Goal: Information Seeking & Learning: Learn about a topic

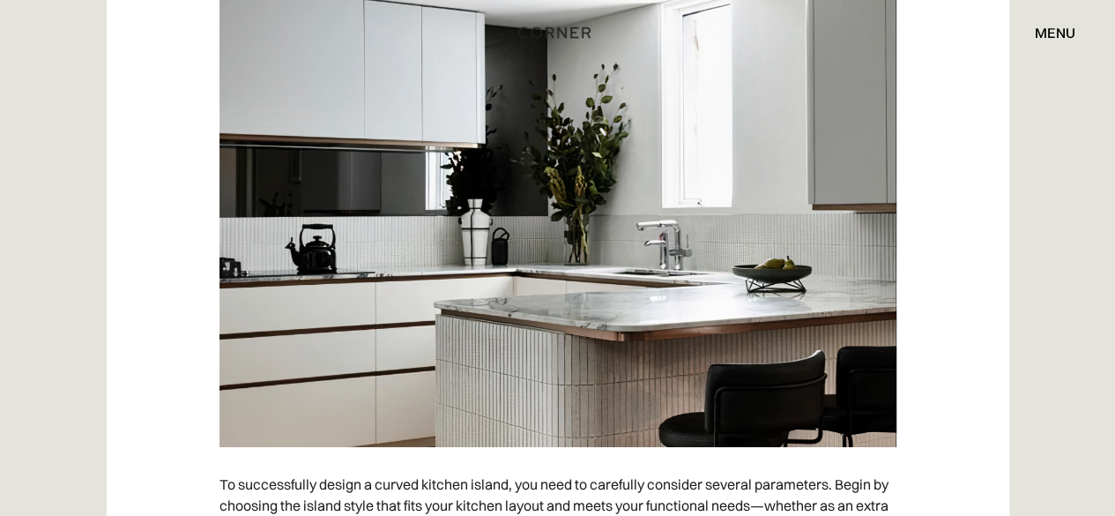
scroll to position [6784, 0]
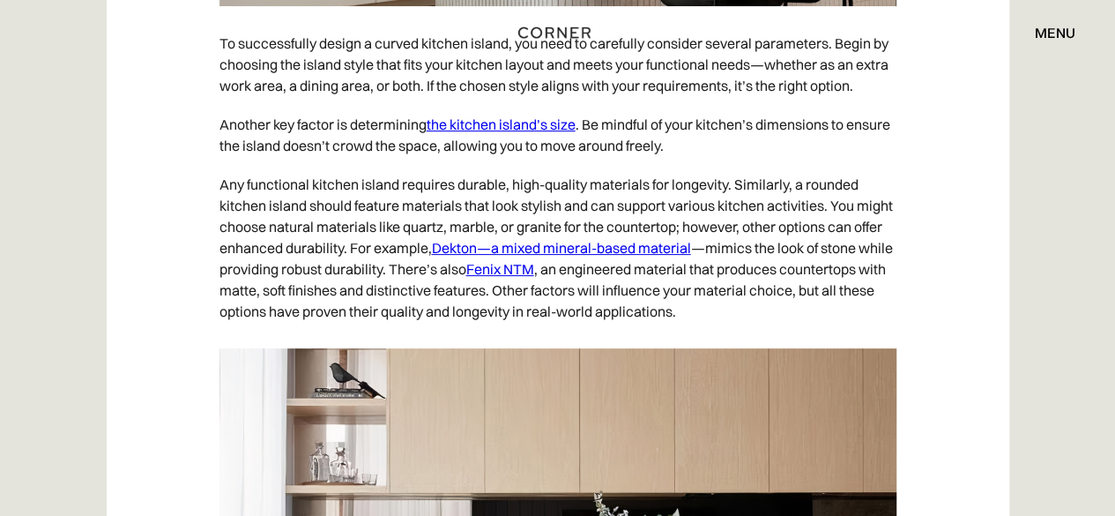
click at [1040, 34] on div "menu" at bounding box center [1055, 33] width 41 height 14
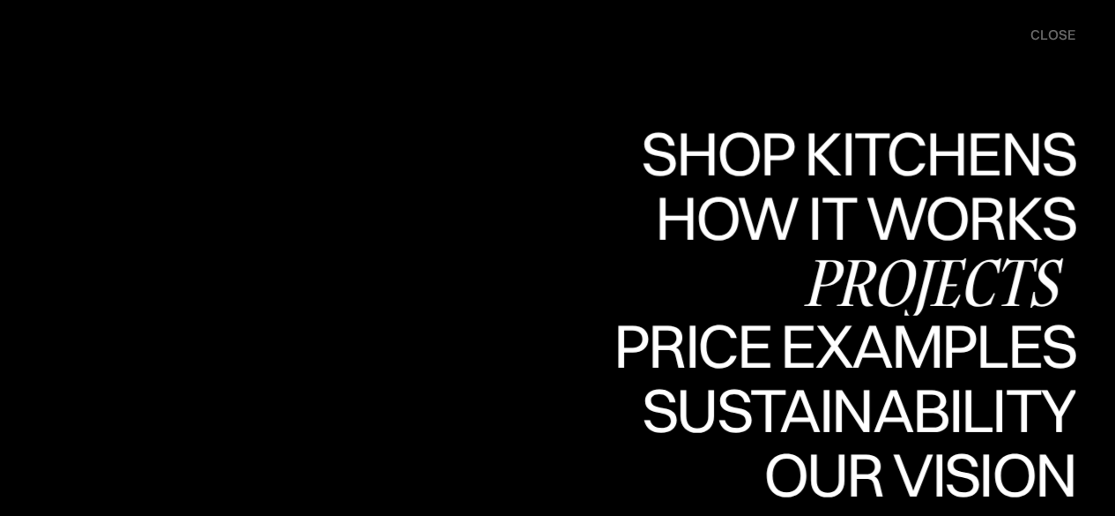
scroll to position [7577, 0]
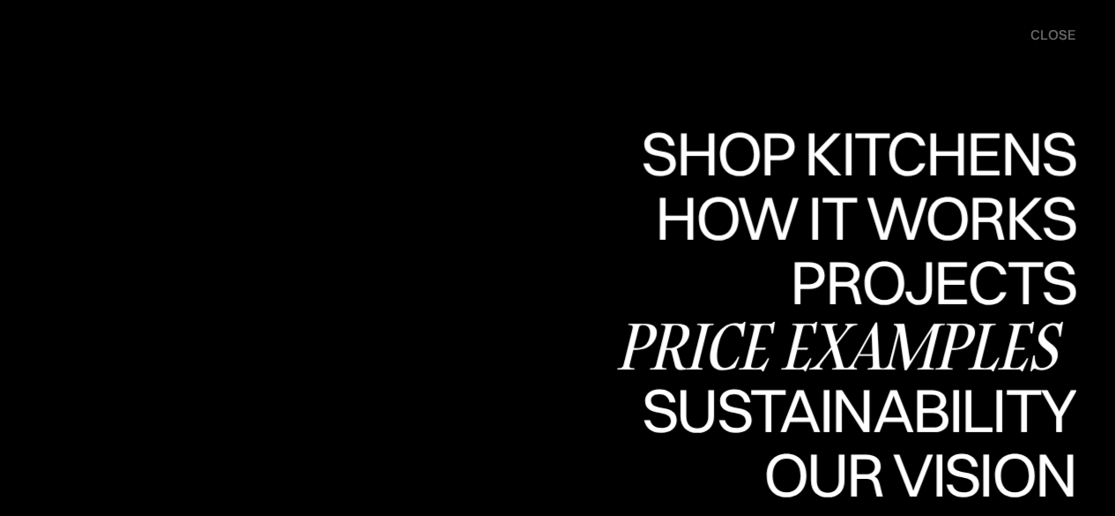
click at [948, 338] on div "Price examples" at bounding box center [844, 346] width 462 height 62
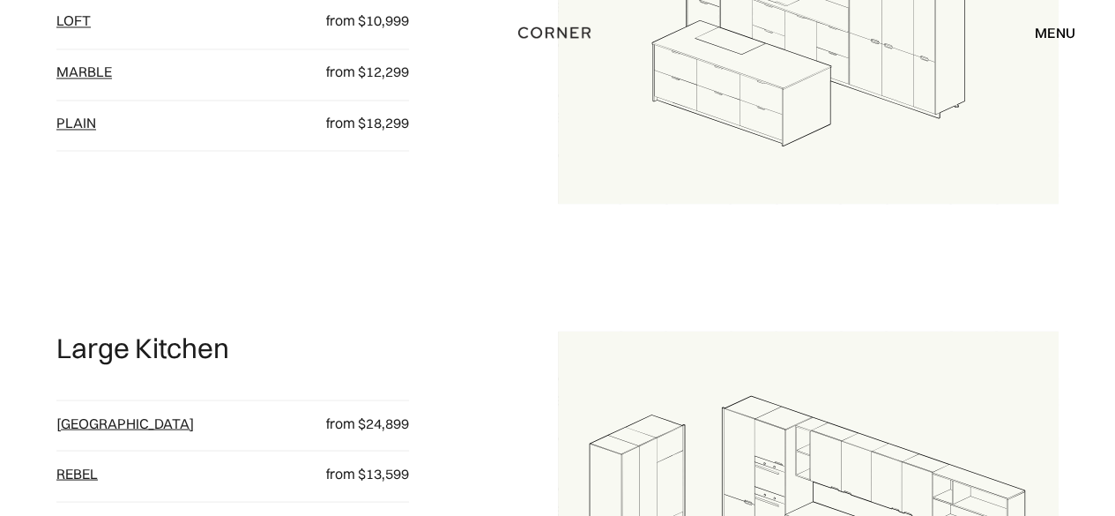
scroll to position [1146, 0]
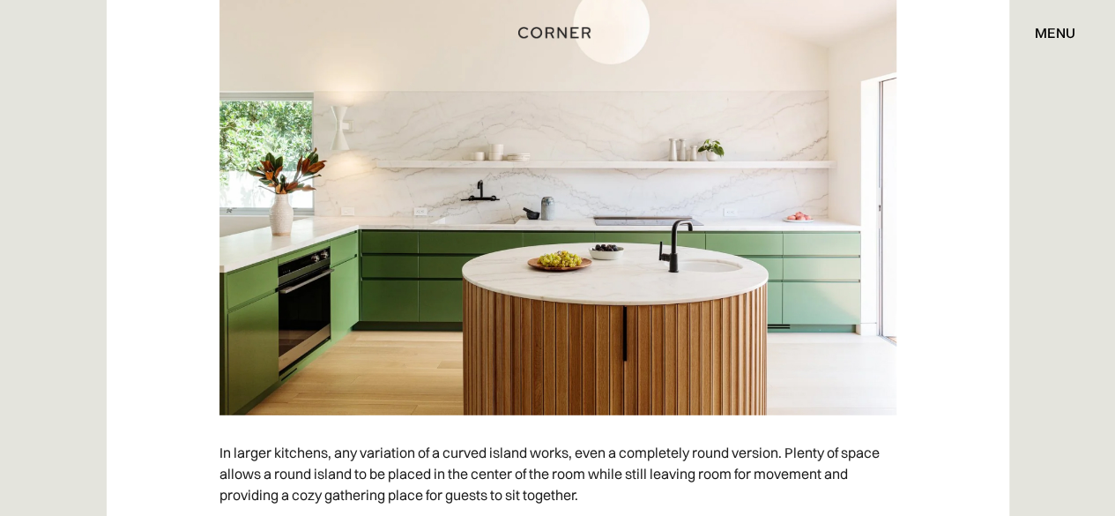
scroll to position [5534, 0]
